Goal: Find specific page/section: Find specific page/section

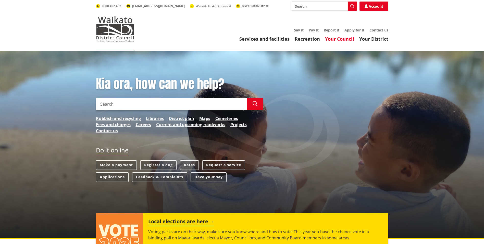
click at [330, 38] on link "Your Council" at bounding box center [339, 39] width 29 height 6
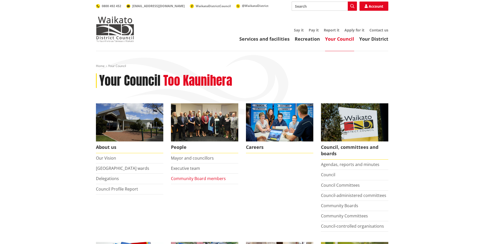
click at [217, 177] on link "Community Board members" at bounding box center [198, 178] width 55 height 6
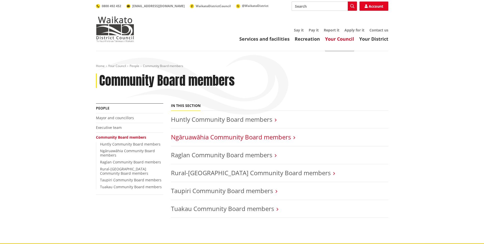
click at [242, 136] on link "Ngāruawāhia Community Board members" at bounding box center [231, 136] width 120 height 8
